Goal: Task Accomplishment & Management: Use online tool/utility

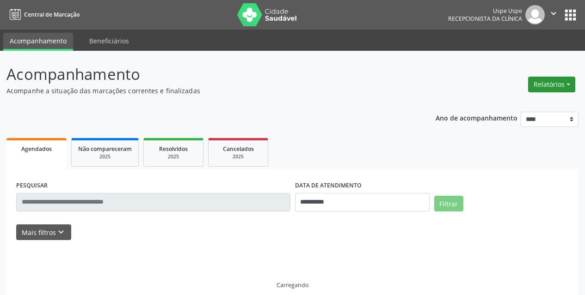
click at [562, 84] on button "Relatórios" at bounding box center [551, 85] width 47 height 16
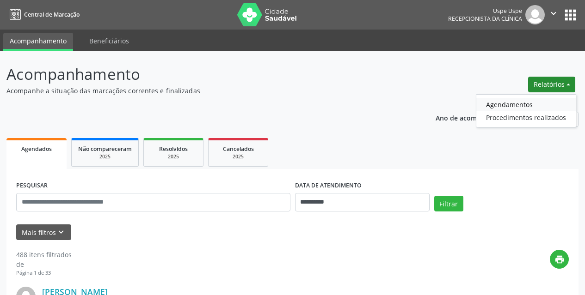
click at [536, 101] on link "Agendamentos" at bounding box center [525, 104] width 99 height 13
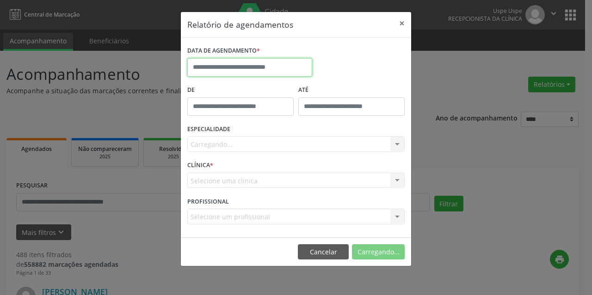
click at [268, 65] on input "text" at bounding box center [249, 67] width 125 height 18
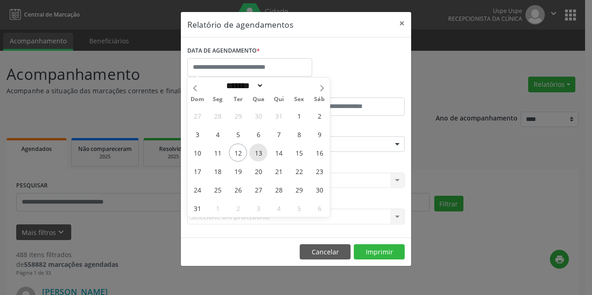
click at [257, 155] on span "13" at bounding box center [258, 153] width 18 height 18
type input "**********"
click at [257, 155] on span "13" at bounding box center [258, 153] width 18 height 18
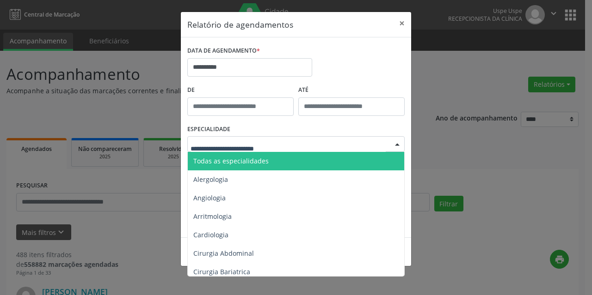
click at [257, 167] on span "Todas as especialidades" at bounding box center [297, 161] width 218 height 18
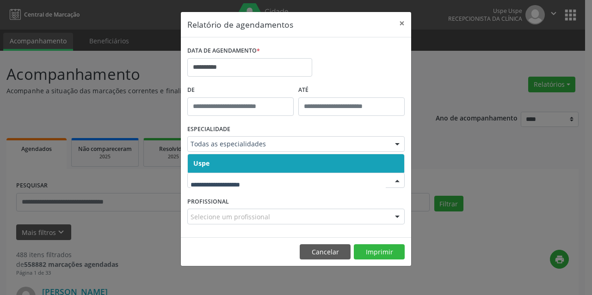
click at [249, 171] on span "Uspe" at bounding box center [296, 163] width 216 height 18
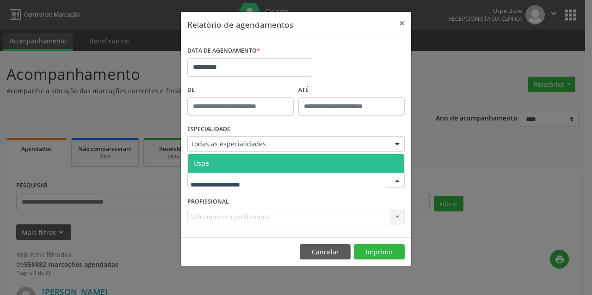
click at [247, 157] on span "Uspe" at bounding box center [296, 163] width 216 height 18
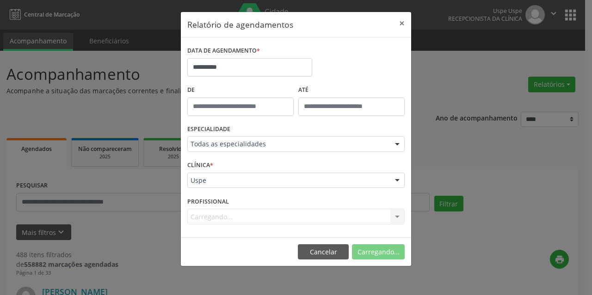
click at [243, 211] on div "Carregando... Nenhum resultado encontrado para: " " Não há nenhuma opção para s…" at bounding box center [295, 217] width 217 height 16
click at [242, 214] on div "Carregando... Nenhum resultado encontrado para: " " Não há nenhuma opção para s…" at bounding box center [295, 217] width 217 height 16
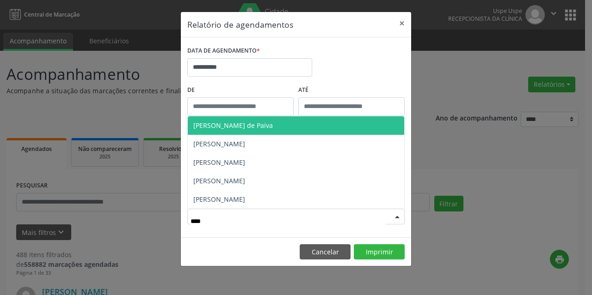
type input "*****"
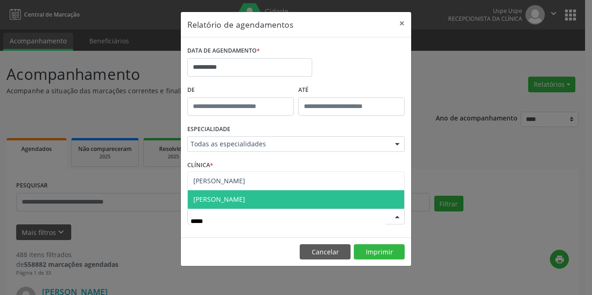
click at [245, 196] on span "[PERSON_NAME]" at bounding box center [219, 199] width 52 height 9
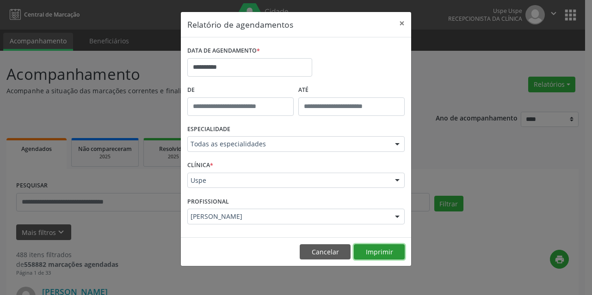
click at [373, 245] on button "Imprimir" at bounding box center [379, 253] width 51 height 16
